Goal: Information Seeking & Learning: Learn about a topic

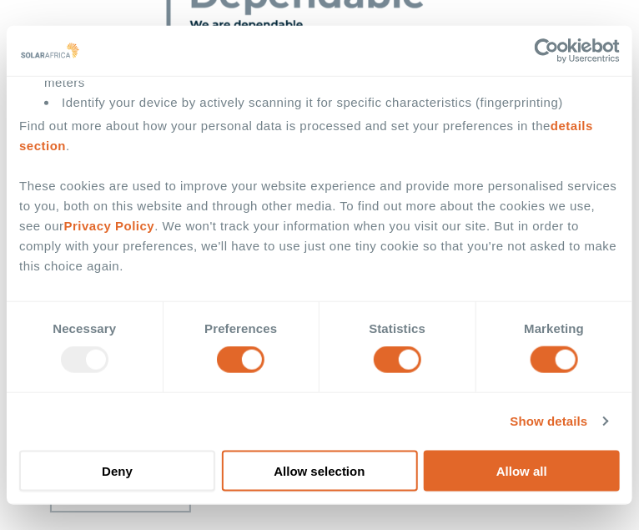
scroll to position [1005, 0]
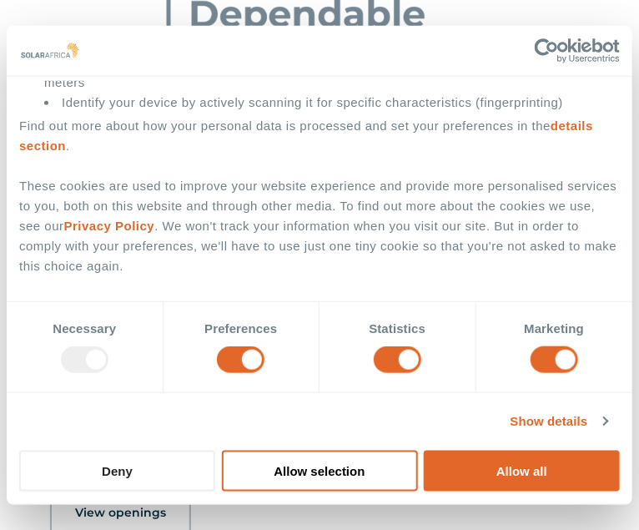
click at [166, 468] on button "Deny" at bounding box center [117, 471] width 196 height 41
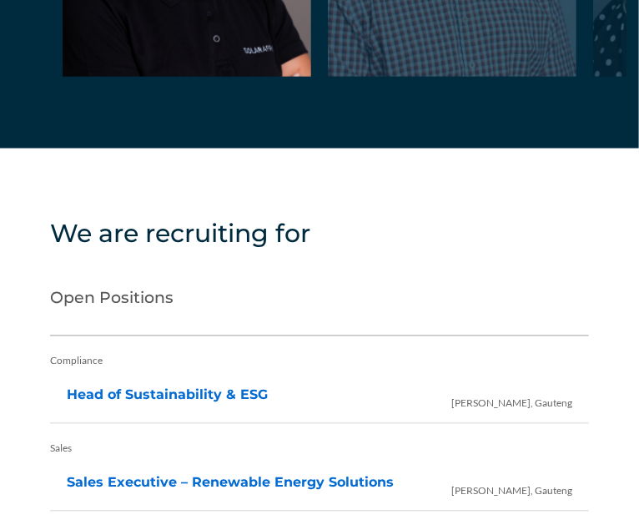
scroll to position [3826, 0]
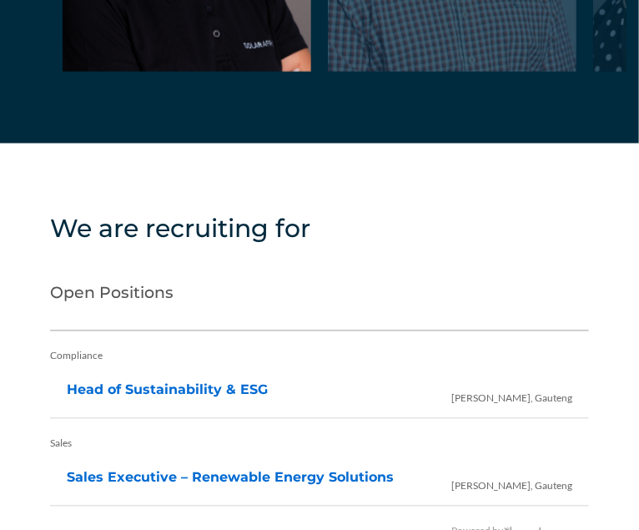
click at [144, 265] on h2 "Open Positions" at bounding box center [319, 298] width 539 height 67
click at [152, 265] on h2 "Open Positions" at bounding box center [319, 298] width 539 height 67
click at [174, 265] on h2 "Open Positions" at bounding box center [319, 298] width 539 height 67
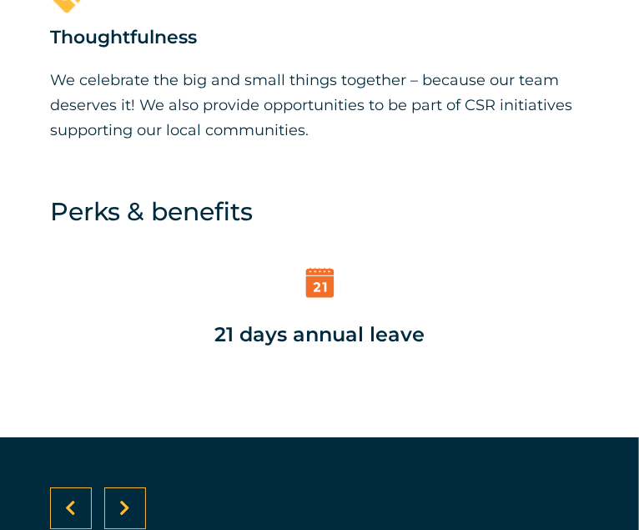
scroll to position [2741, 0]
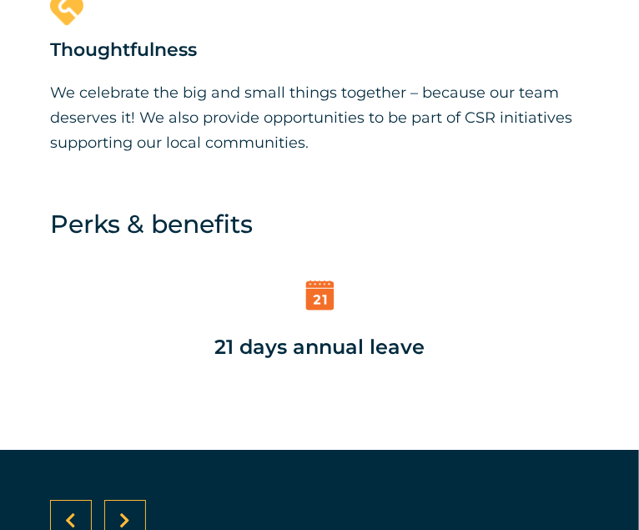
click at [139, 500] on div at bounding box center [125, 521] width 42 height 42
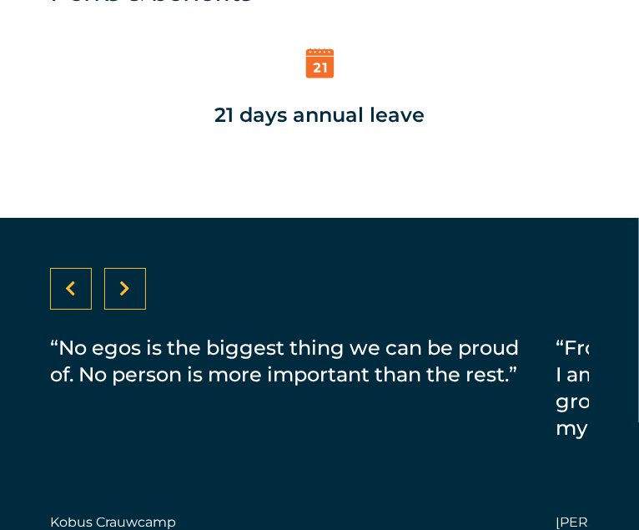
scroll to position [2824, 0]
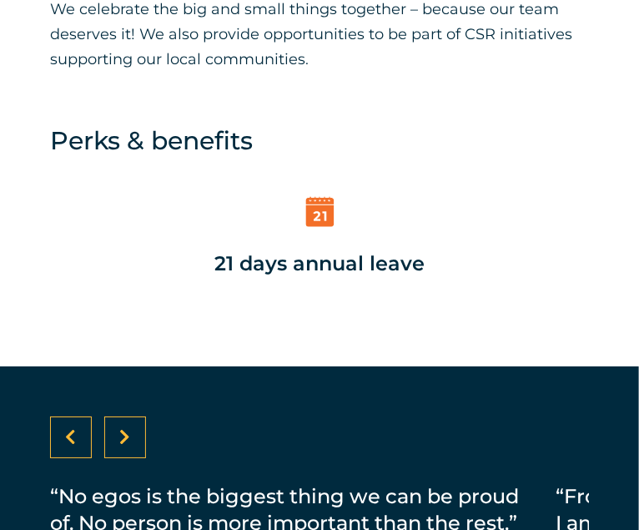
click at [92, 417] on div at bounding box center [71, 438] width 42 height 42
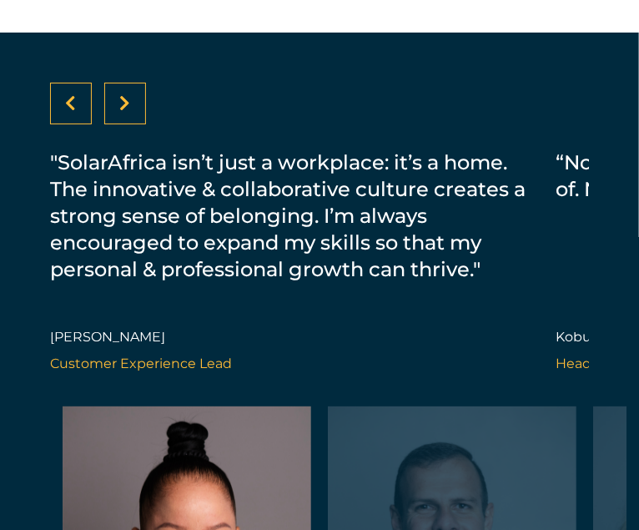
scroll to position [2741, 0]
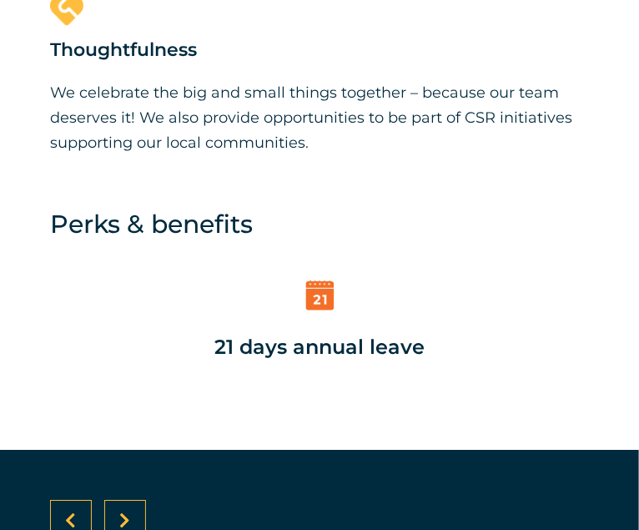
click at [146, 500] on div at bounding box center [125, 521] width 42 height 42
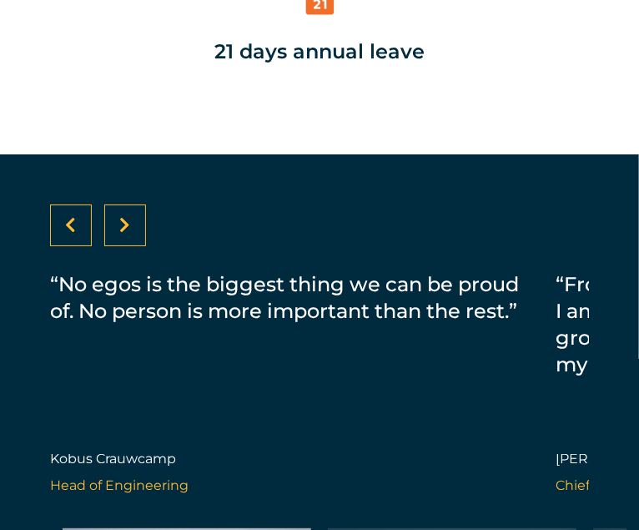
scroll to position [2824, 0]
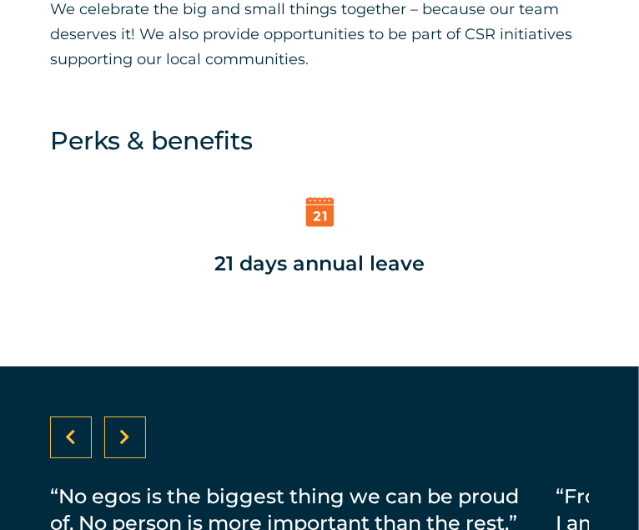
click at [146, 417] on div at bounding box center [125, 438] width 42 height 42
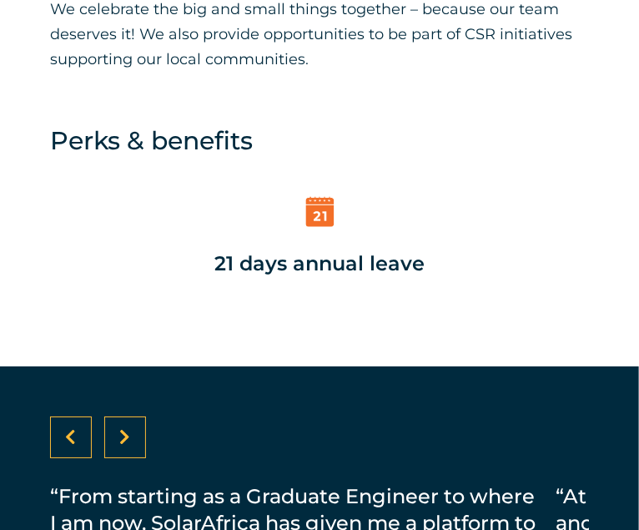
click at [142, 417] on div at bounding box center [125, 438] width 42 height 42
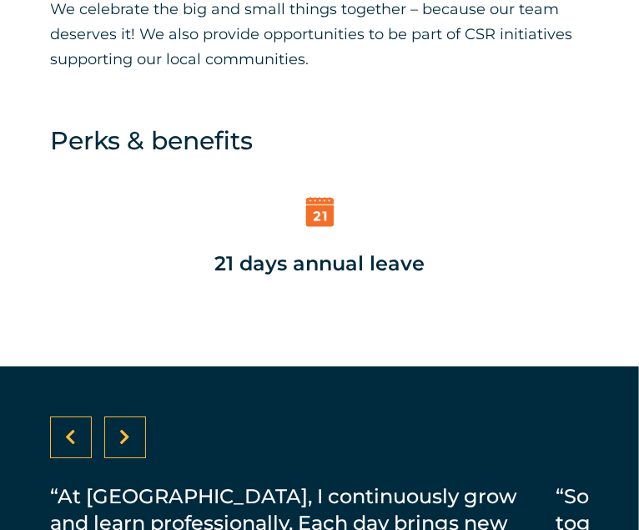
click at [146, 417] on div at bounding box center [125, 438] width 42 height 42
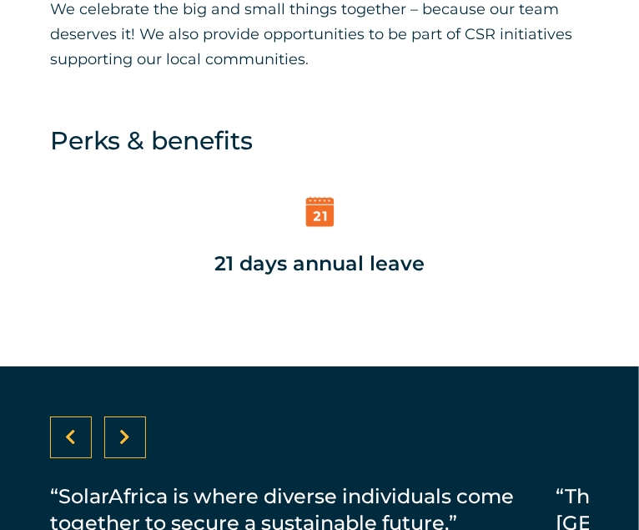
click at [146, 417] on div at bounding box center [125, 438] width 42 height 42
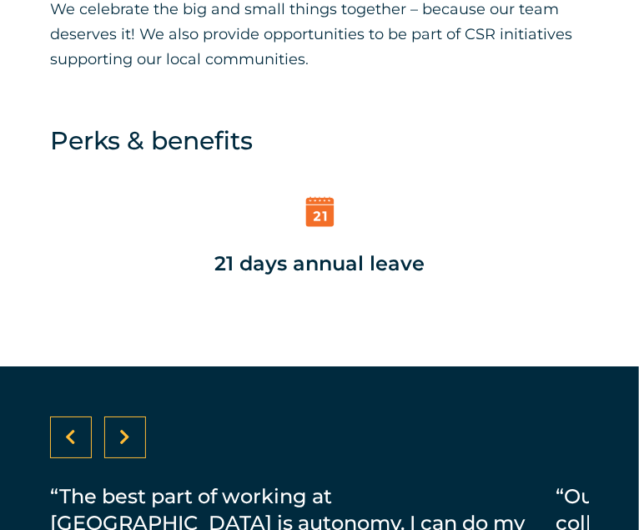
click at [137, 417] on div at bounding box center [125, 438] width 42 height 42
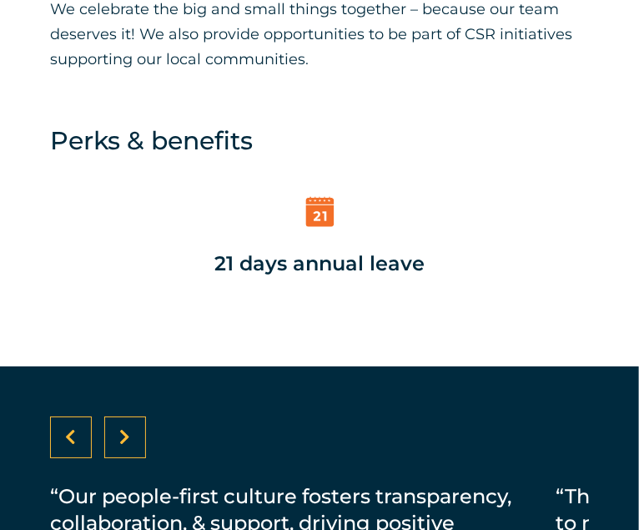
click at [146, 417] on div at bounding box center [125, 438] width 42 height 42
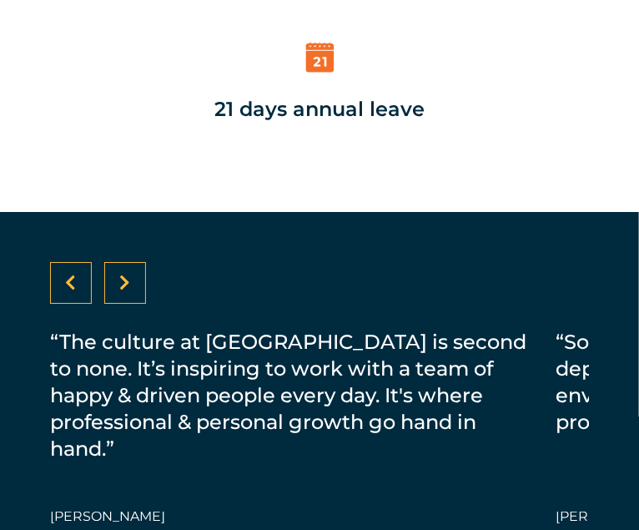
scroll to position [2991, 0]
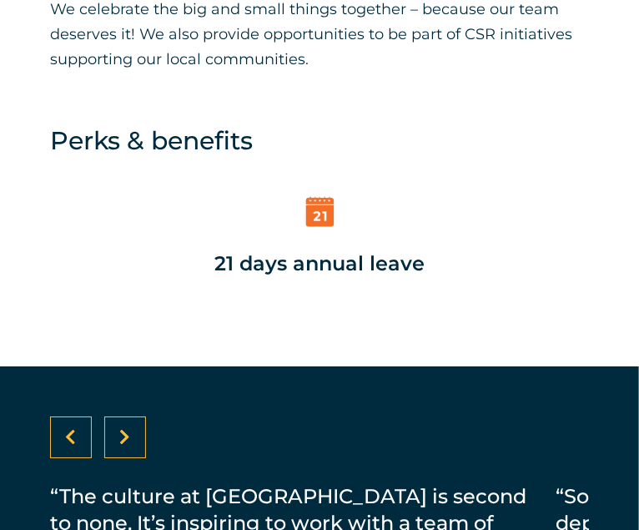
click at [146, 417] on div at bounding box center [125, 438] width 42 height 42
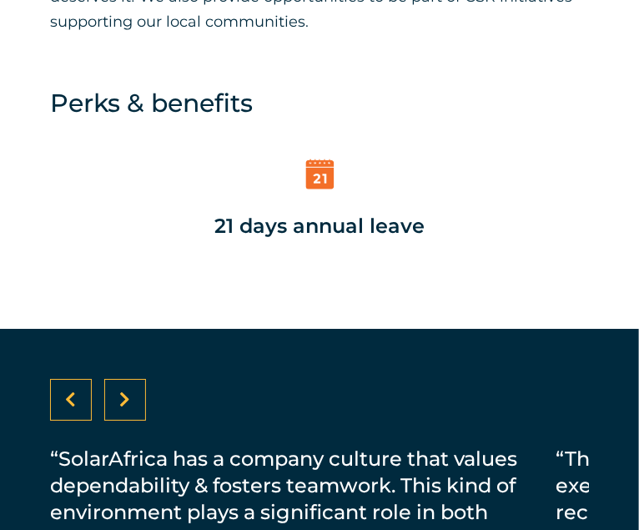
scroll to position [2824, 0]
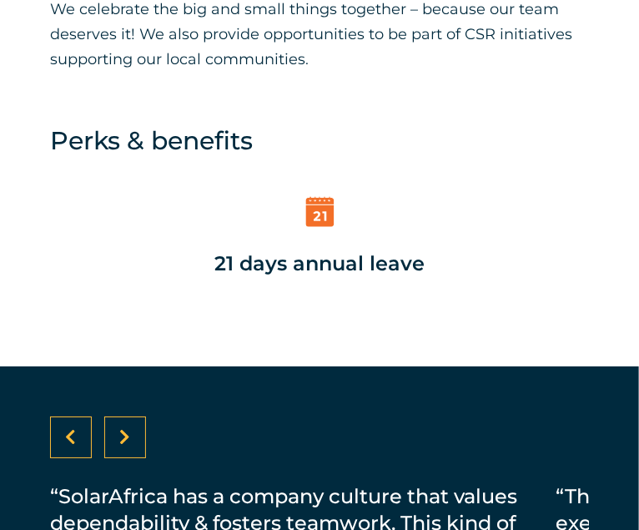
click at [131, 429] on icon at bounding box center [125, 437] width 11 height 17
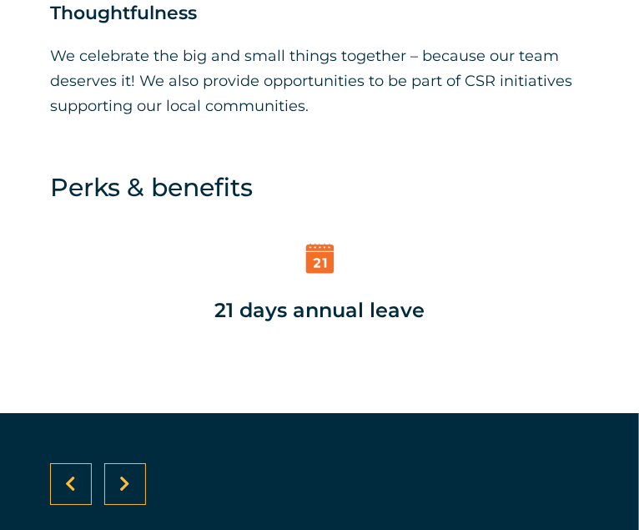
scroll to position [2741, 0]
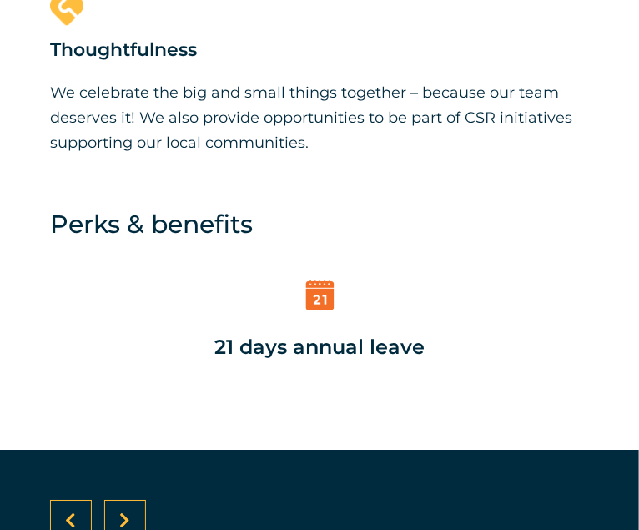
click at [146, 500] on div at bounding box center [125, 521] width 42 height 42
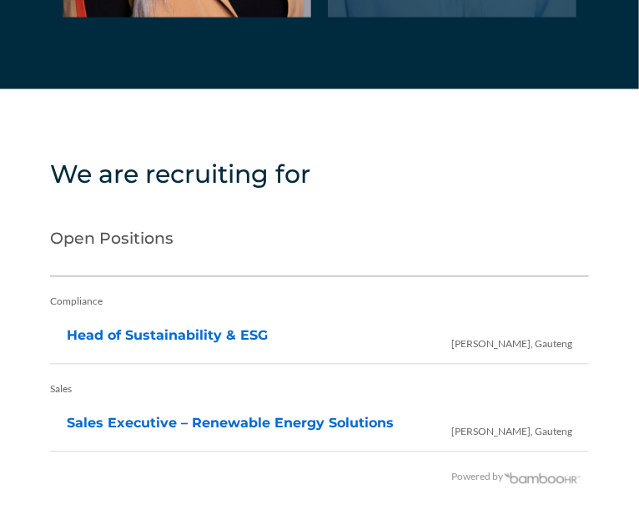
scroll to position [3826, 0]
